Goal: Task Accomplishment & Management: Use online tool/utility

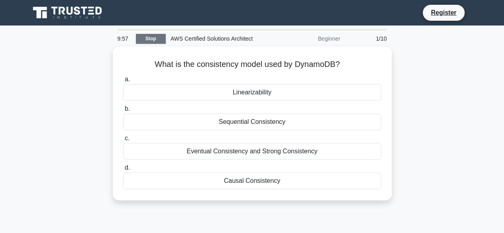
click at [151, 37] on link "Stop" at bounding box center [151, 39] width 30 height 10
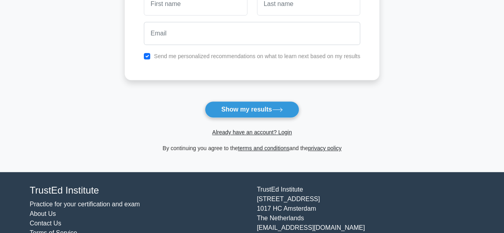
scroll to position [166, 0]
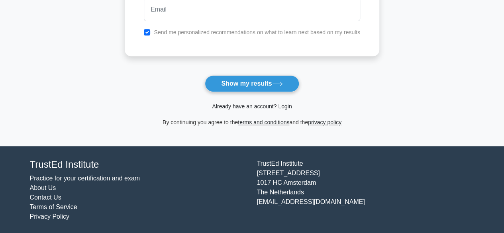
click at [235, 106] on link "Already have an account? Login" at bounding box center [252, 106] width 80 height 6
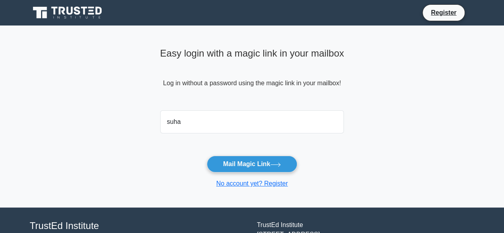
type input "suhasjbhat15@gmail.com"
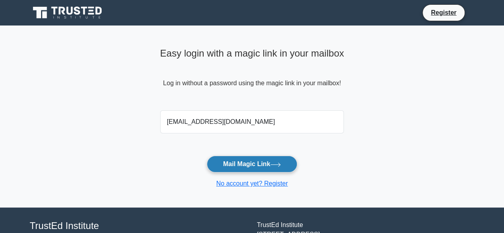
click at [247, 166] on button "Mail Magic Link" at bounding box center [252, 164] width 90 height 17
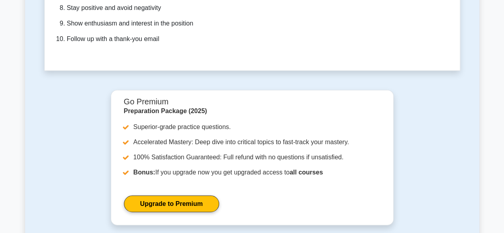
scroll to position [2446, 0]
